Goal: Information Seeking & Learning: Understand process/instructions

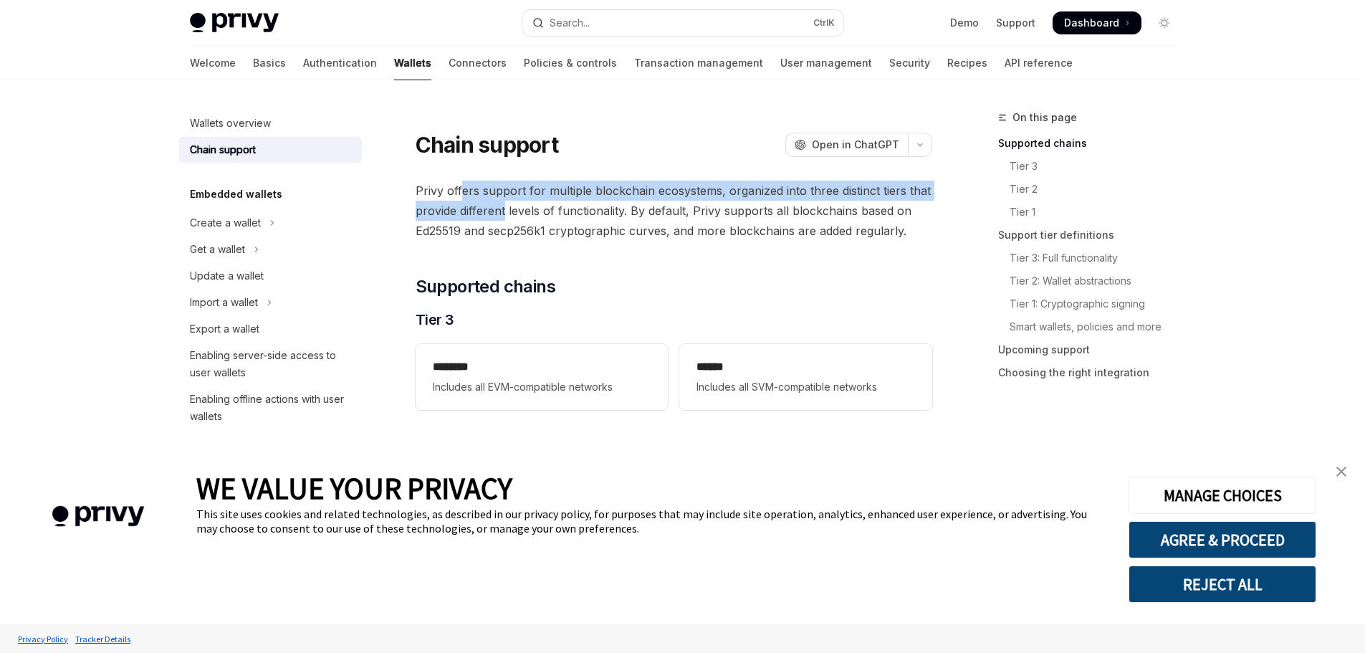
drag, startPoint x: 482, startPoint y: 201, endPoint x: 504, endPoint y: 216, distance: 26.4
click at [504, 216] on span "Privy offers support for multiple blockchain ecosystems, organized into three d…" at bounding box center [674, 211] width 517 height 60
click at [254, 235] on button "Create a wallet" at bounding box center [269, 223] width 183 height 26
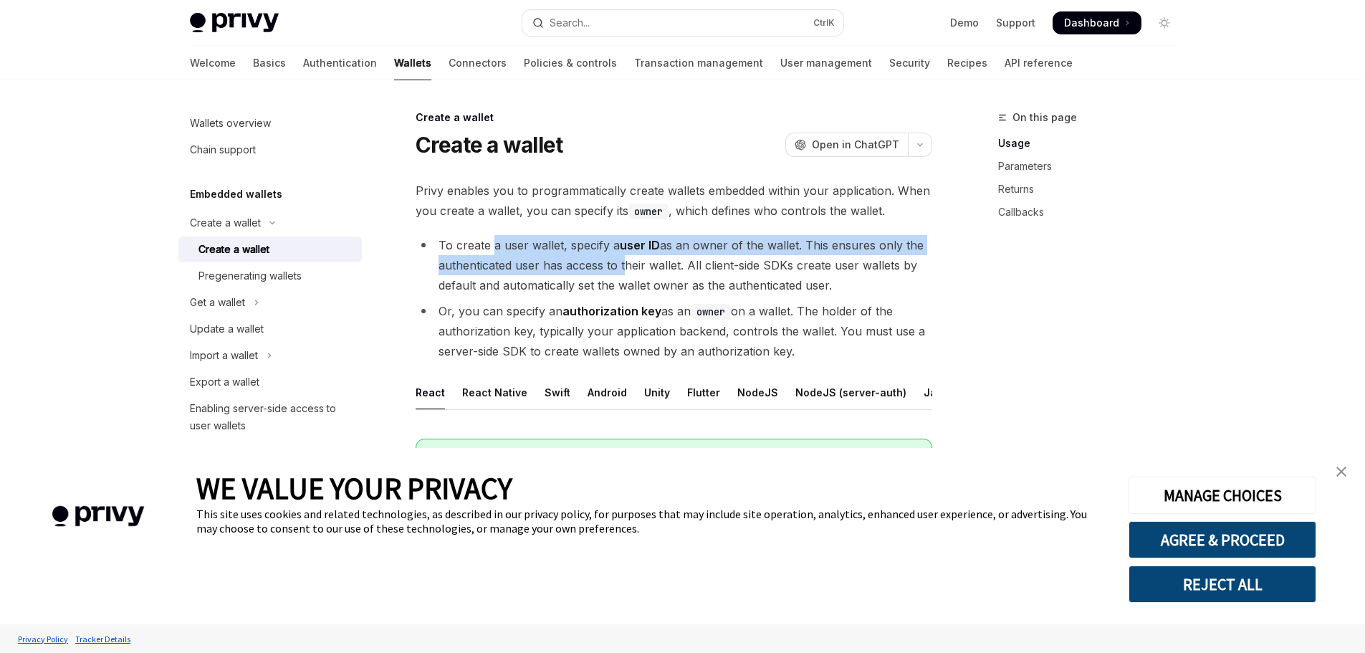
drag, startPoint x: 494, startPoint y: 244, endPoint x: 621, endPoint y: 274, distance: 129.6
click at [621, 274] on li "To create a user wallet, specify a user ID as an owner of the wallet. This ensu…" at bounding box center [674, 265] width 517 height 60
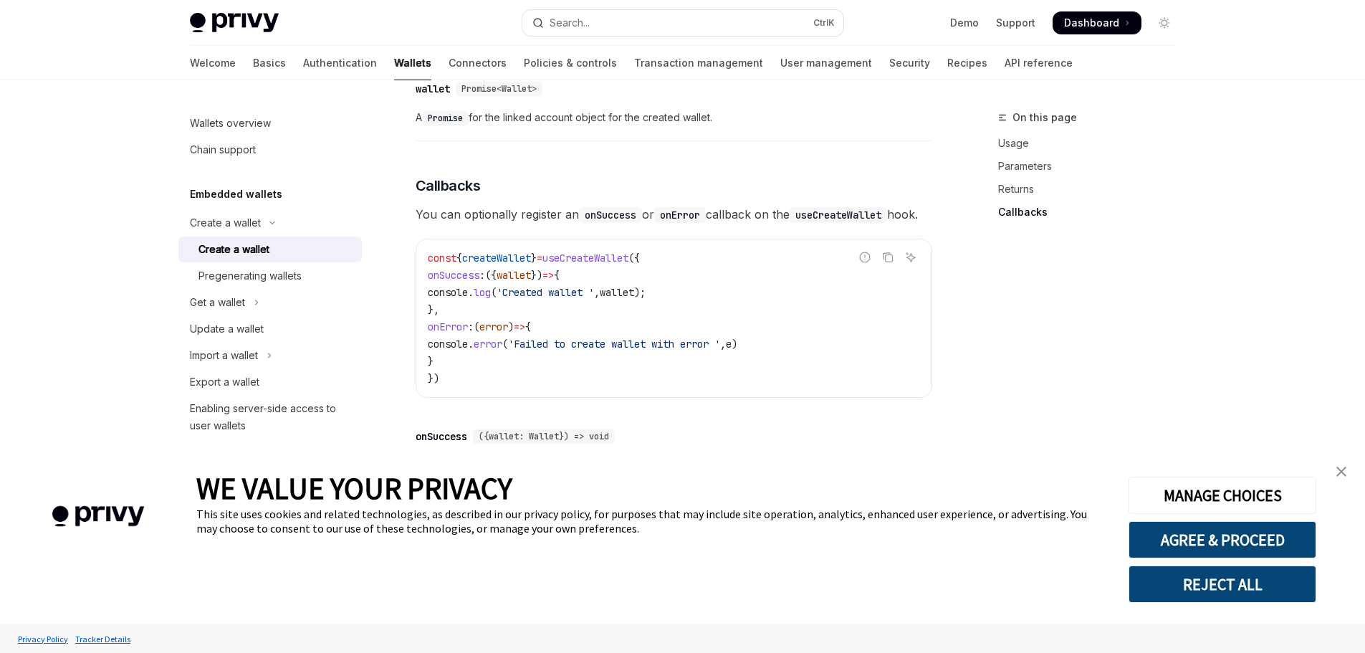
scroll to position [1091, 0]
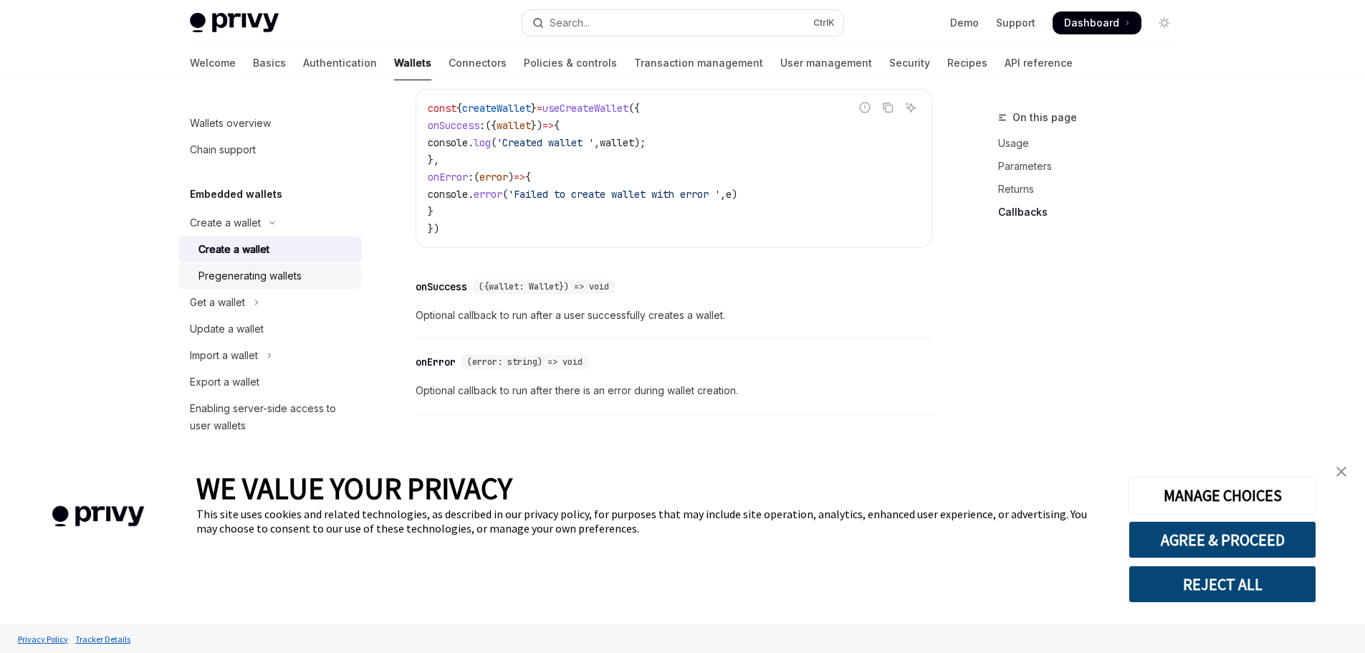
click at [257, 277] on div "Pregenerating wallets" at bounding box center [249, 275] width 103 height 17
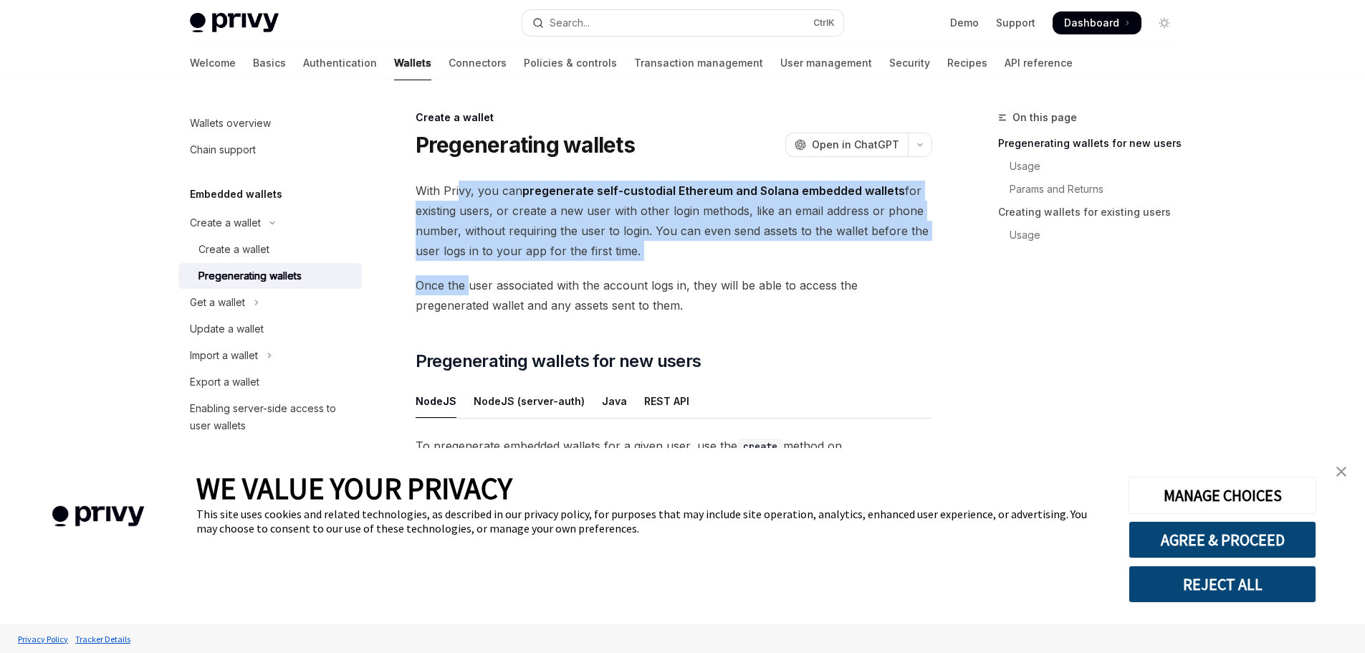
drag, startPoint x: 456, startPoint y: 183, endPoint x: 470, endPoint y: 269, distance: 86.3
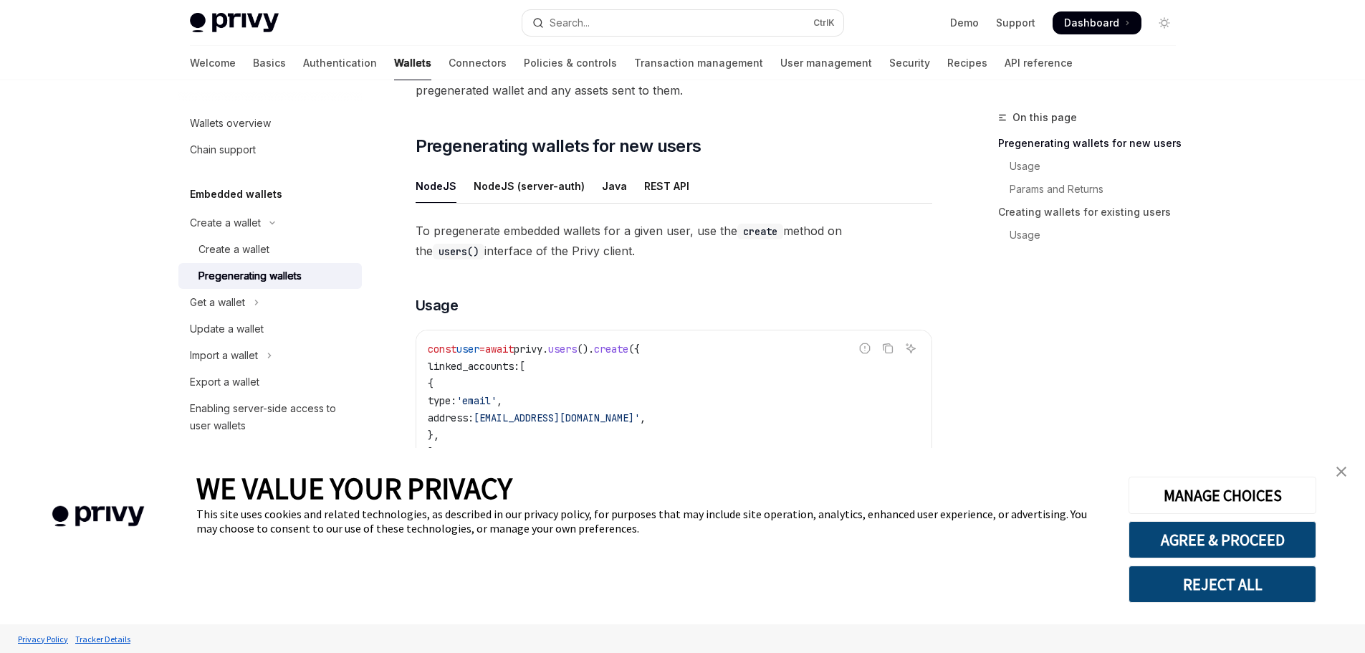
scroll to position [502, 0]
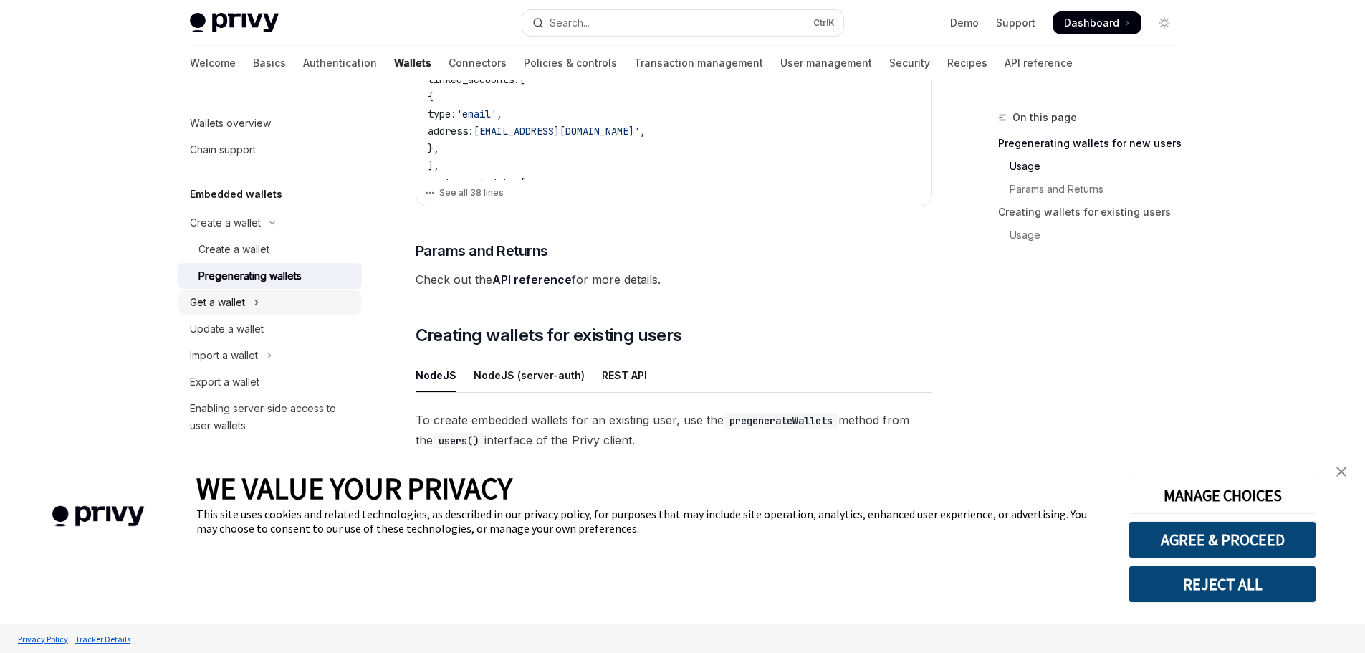
click at [239, 299] on div "Get a wallet" at bounding box center [217, 302] width 55 height 17
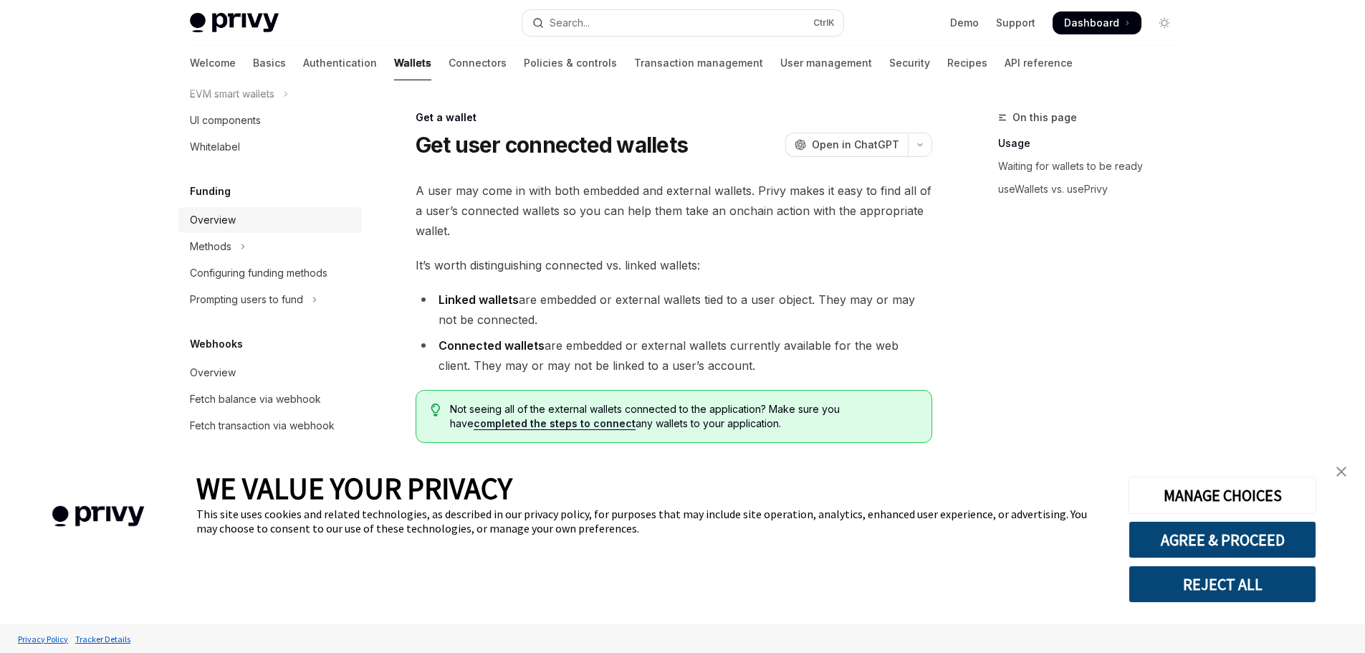
scroll to position [717, 0]
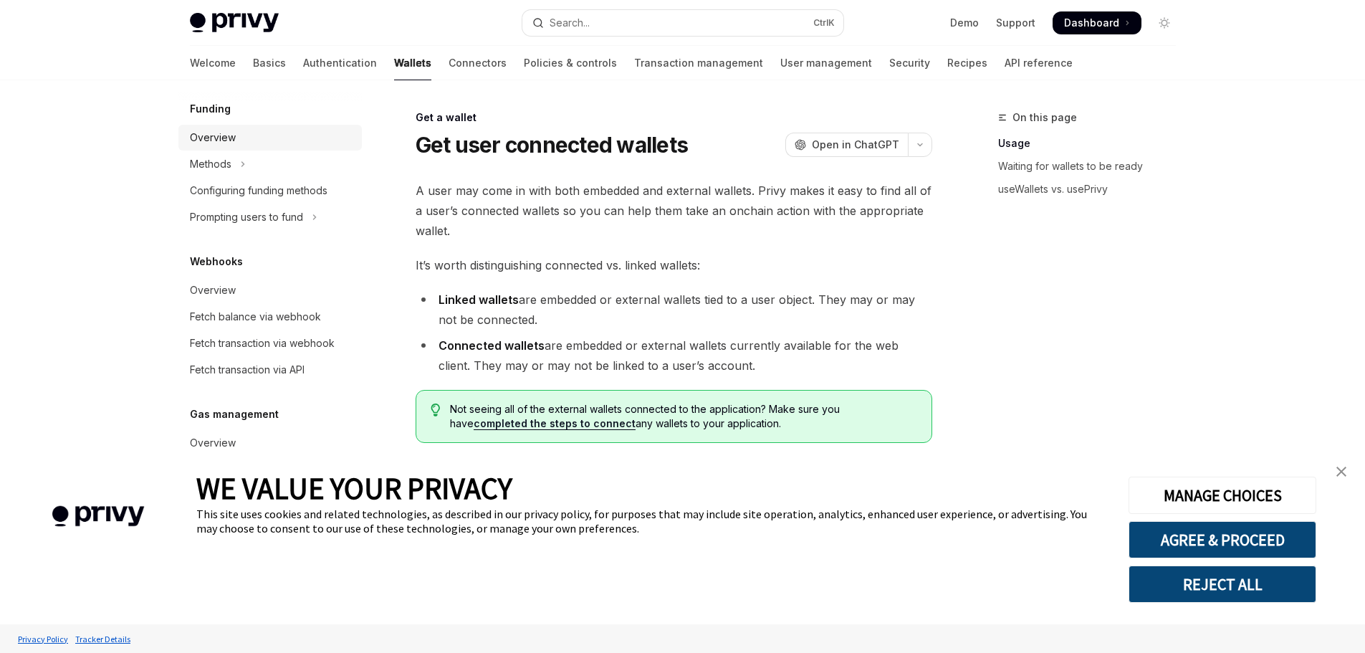
click at [226, 131] on div "Overview" at bounding box center [213, 137] width 46 height 17
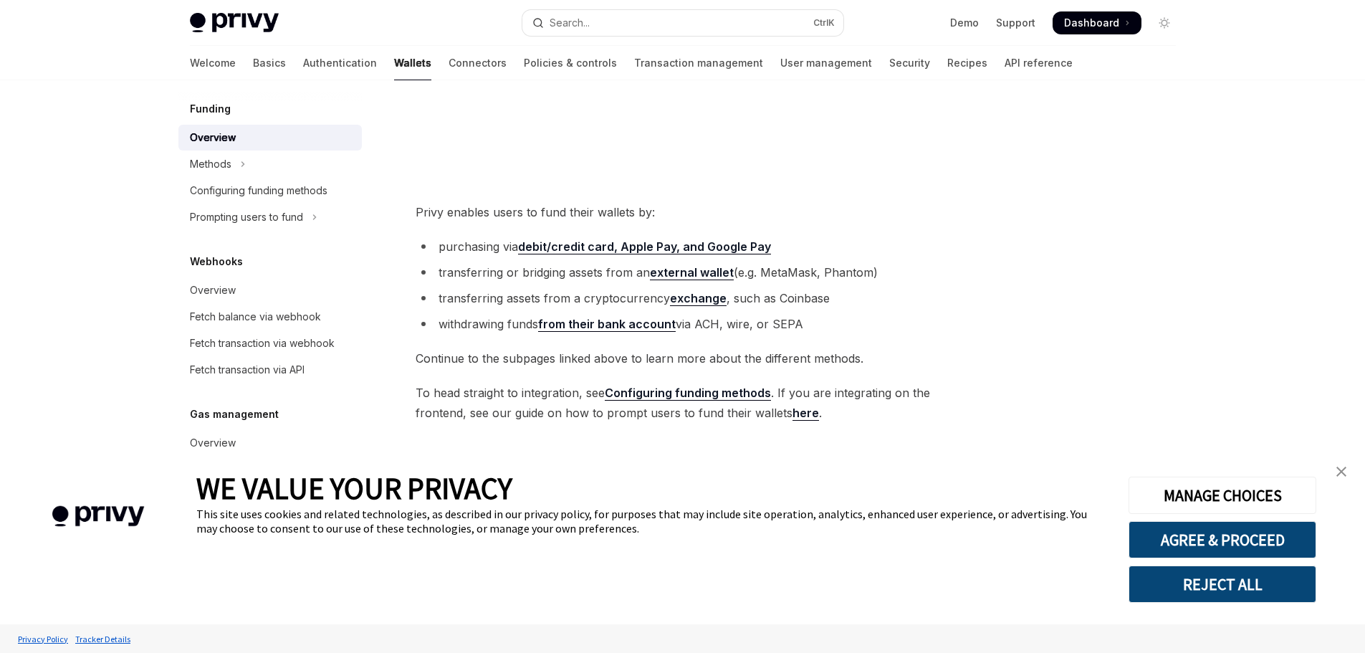
scroll to position [472, 0]
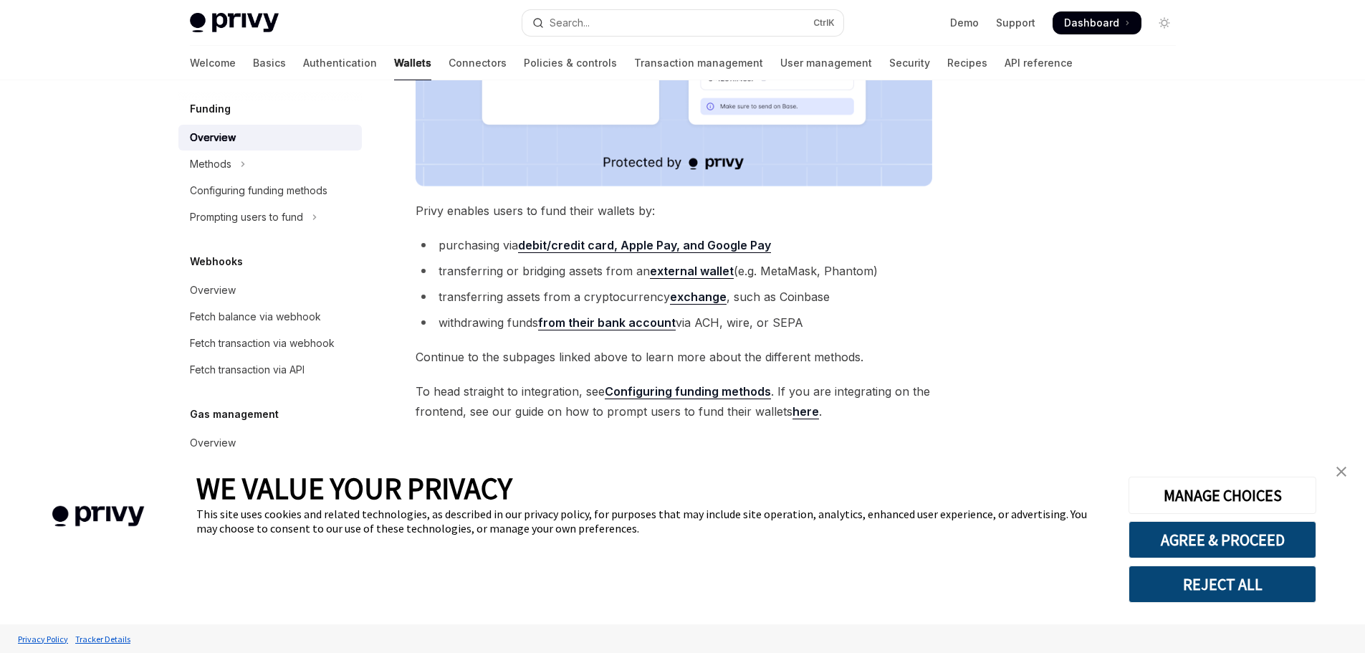
click at [694, 274] on strong "external wallet" at bounding box center [692, 271] width 84 height 14
type textarea "*"
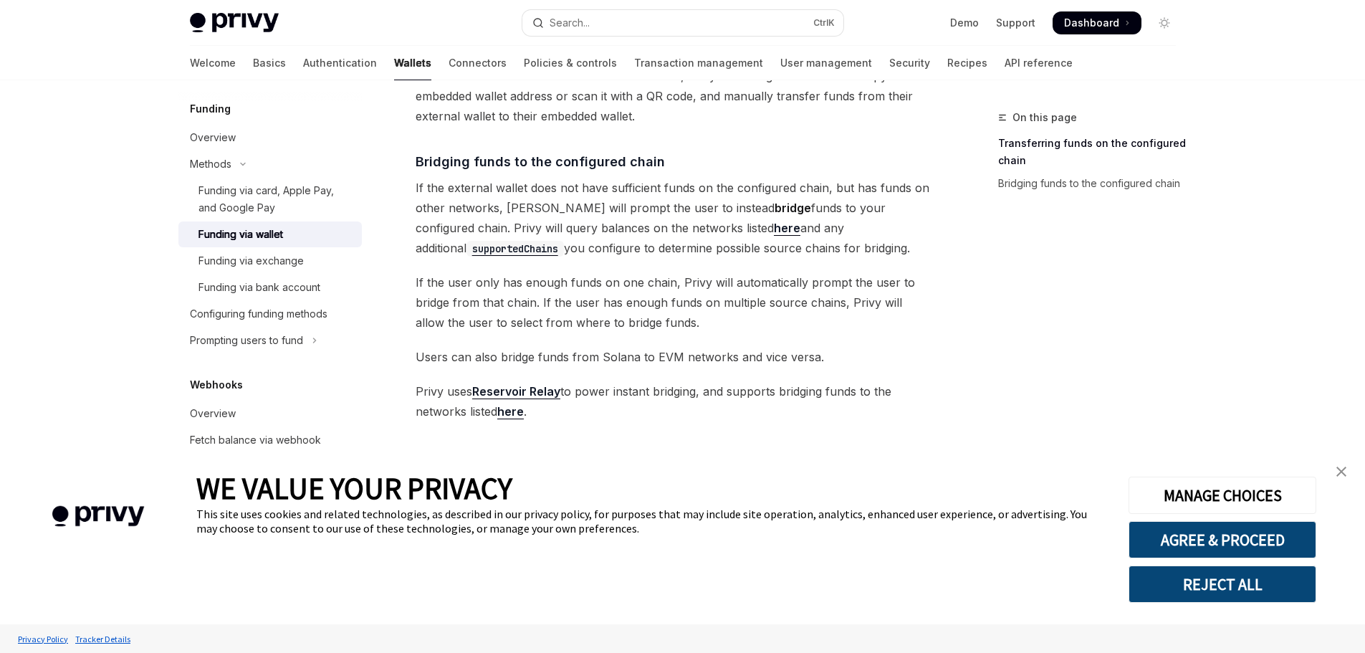
scroll to position [16, 0]
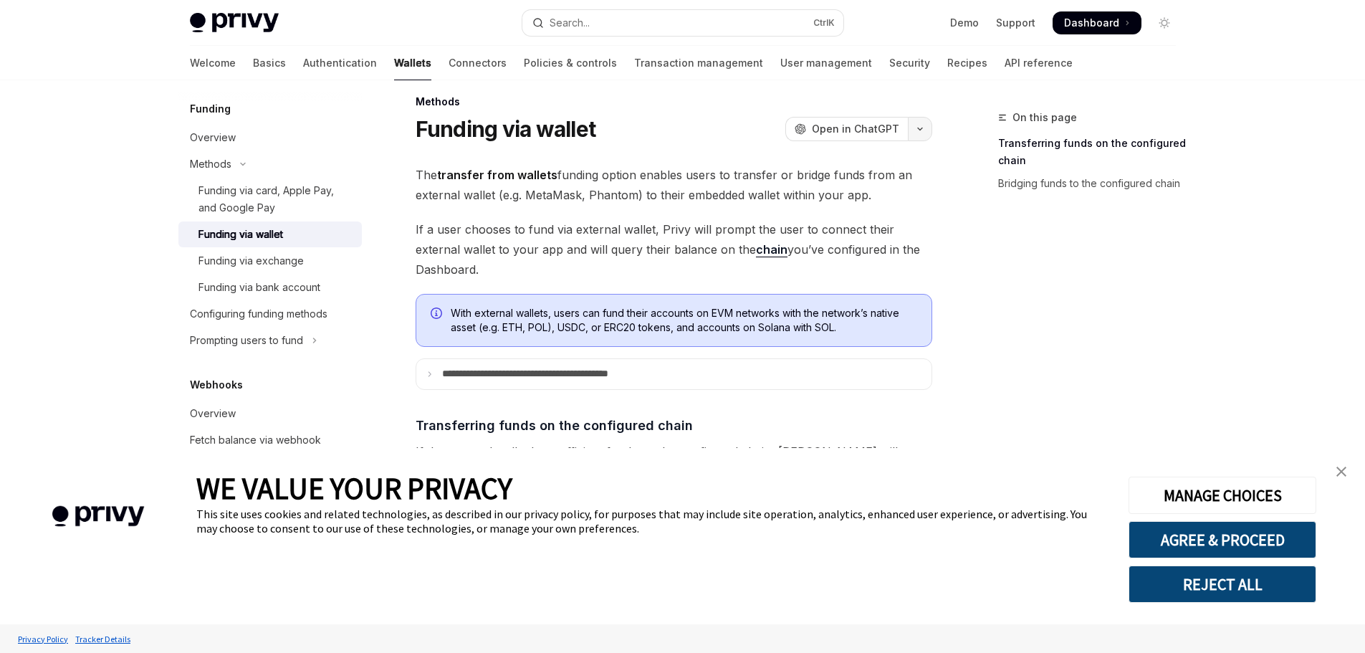
click at [929, 135] on button "button" at bounding box center [920, 129] width 24 height 24
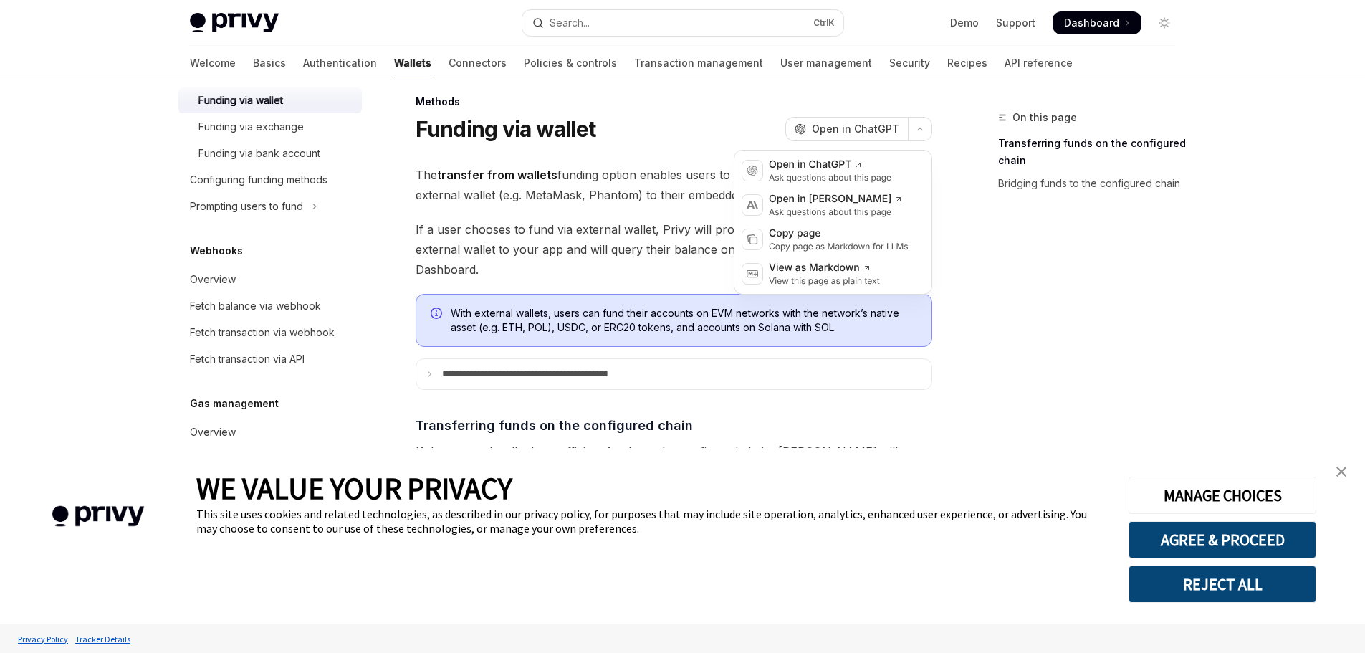
scroll to position [0, 0]
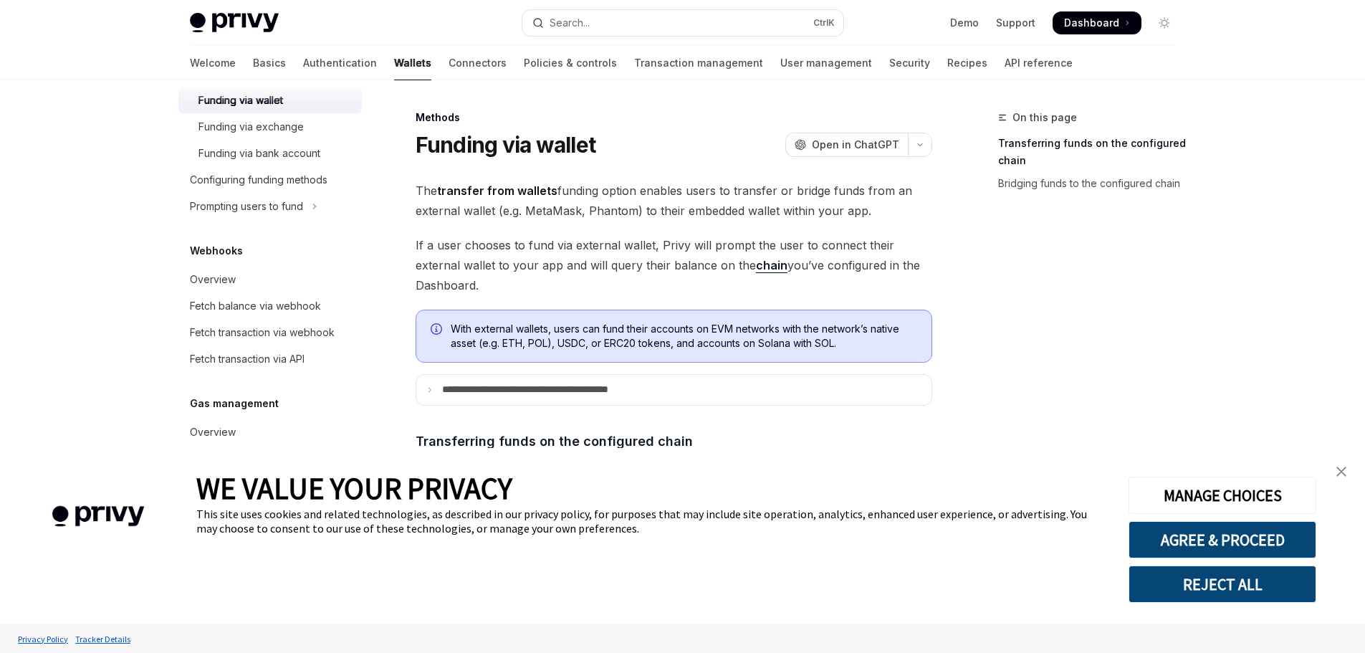
click at [1093, 19] on span "Dashboard" at bounding box center [1091, 23] width 55 height 14
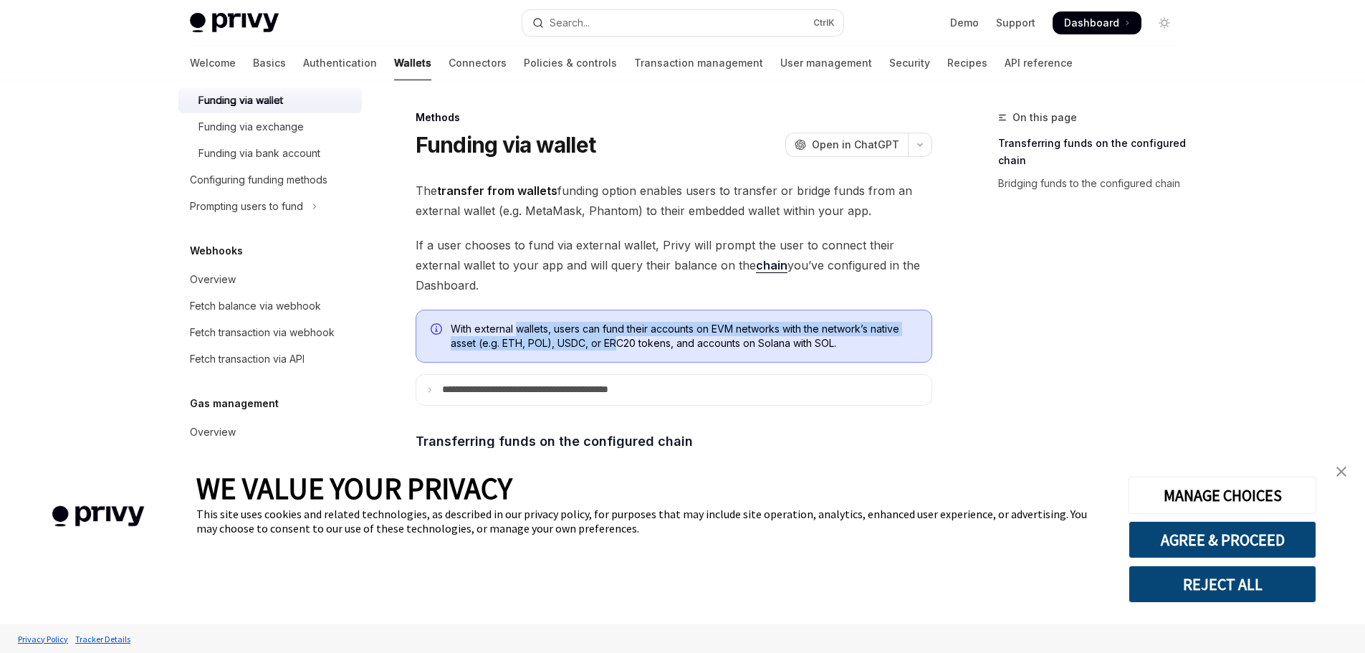
drag, startPoint x: 516, startPoint y: 327, endPoint x: 617, endPoint y: 346, distance: 102.7
click at [617, 346] on span "With external wallets, users can fund their accounts on EVM networks with the n…" at bounding box center [684, 336] width 466 height 29
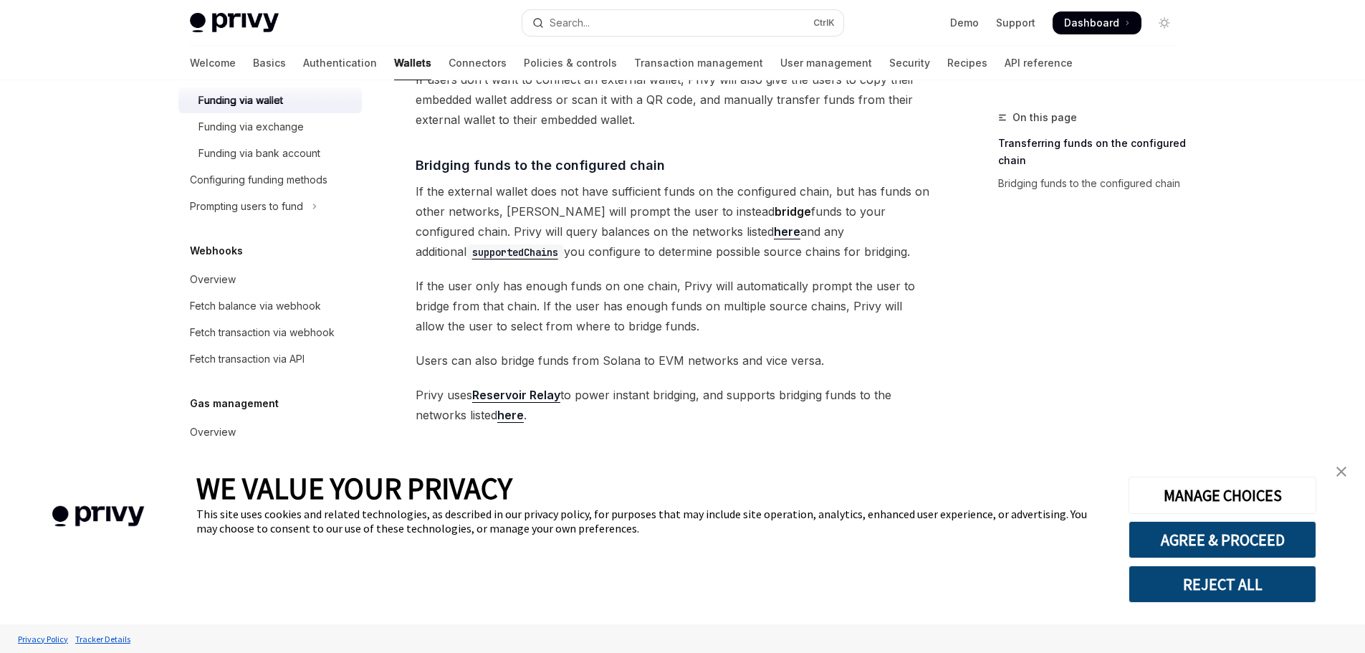
scroll to position [446, 0]
